Goal: Check status: Check status

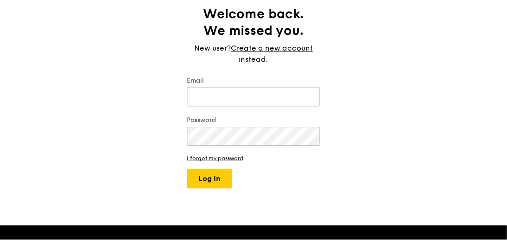
scroll to position [93, 0]
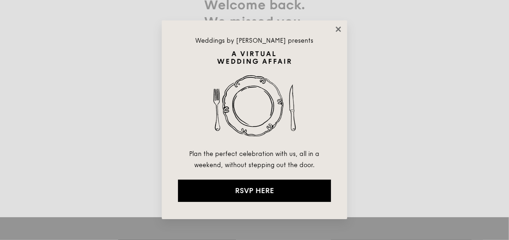
type input "wmwee93@gmail.com"
click at [339, 30] on icon at bounding box center [337, 28] width 5 height 5
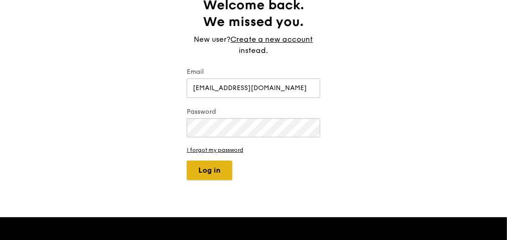
click at [229, 168] on button "Log in" at bounding box center [209, 169] width 45 height 19
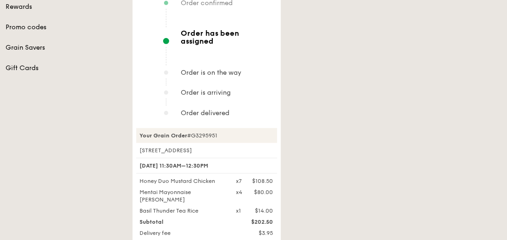
scroll to position [278, 0]
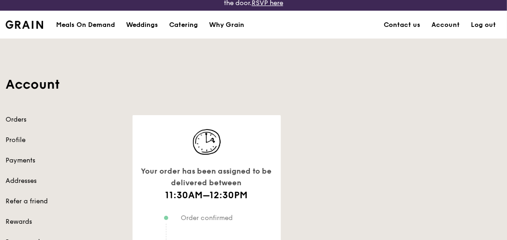
scroll to position [139, 0]
